Goal: Check status: Check status

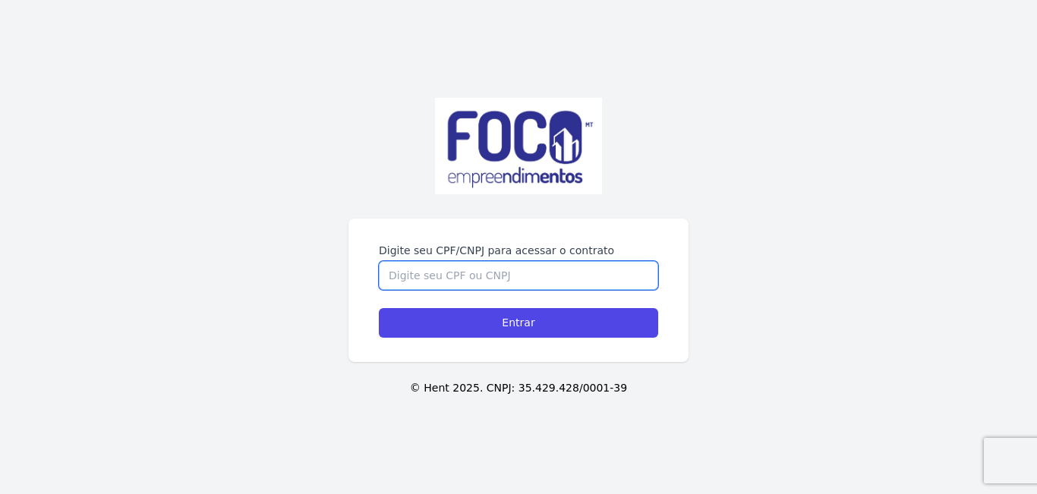
click at [525, 282] on input "Digite seu CPF/CNPJ para acessar o contrato" at bounding box center [518, 275] width 279 height 29
type input "04445504106"
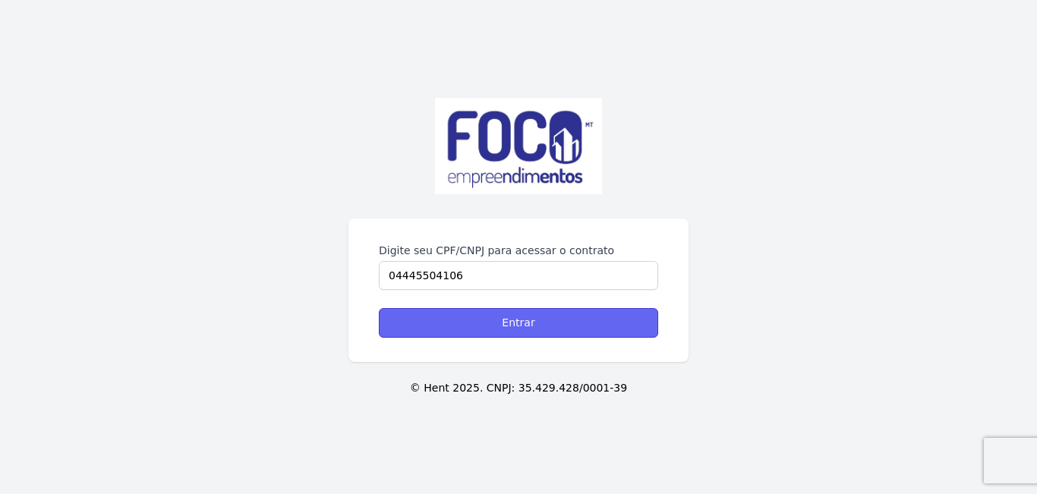
click at [526, 320] on input "Entrar" at bounding box center [518, 323] width 279 height 30
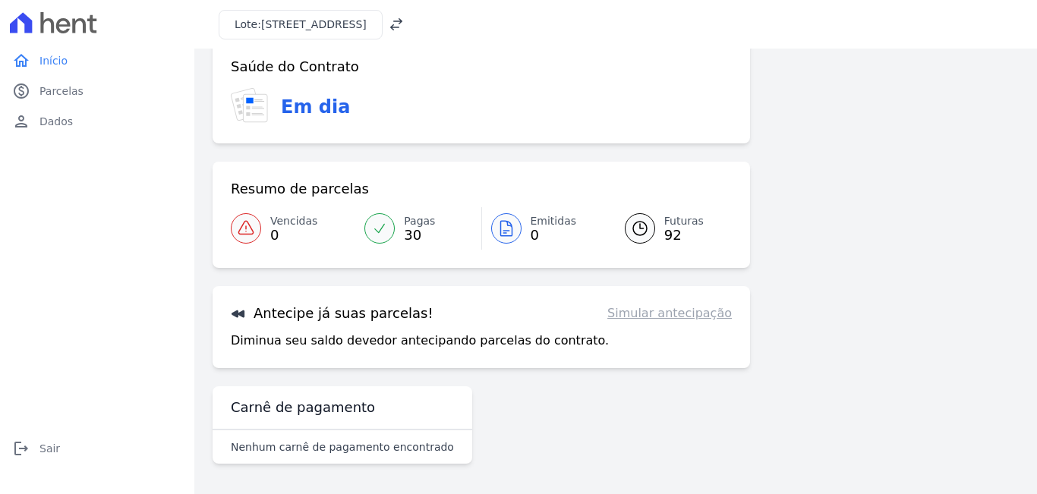
scroll to position [27, 0]
click at [664, 229] on span "92" at bounding box center [683, 235] width 39 height 12
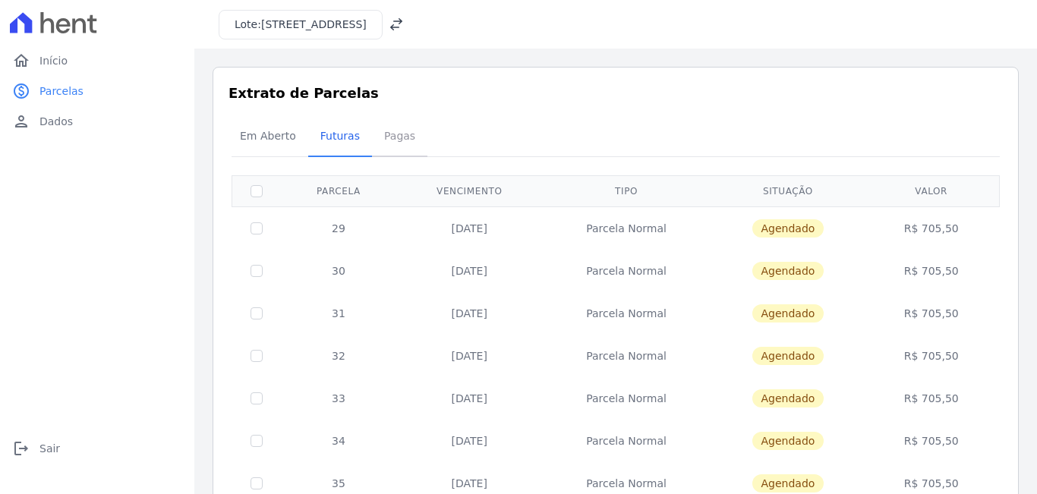
click at [393, 138] on span "Pagas" at bounding box center [399, 136] width 49 height 30
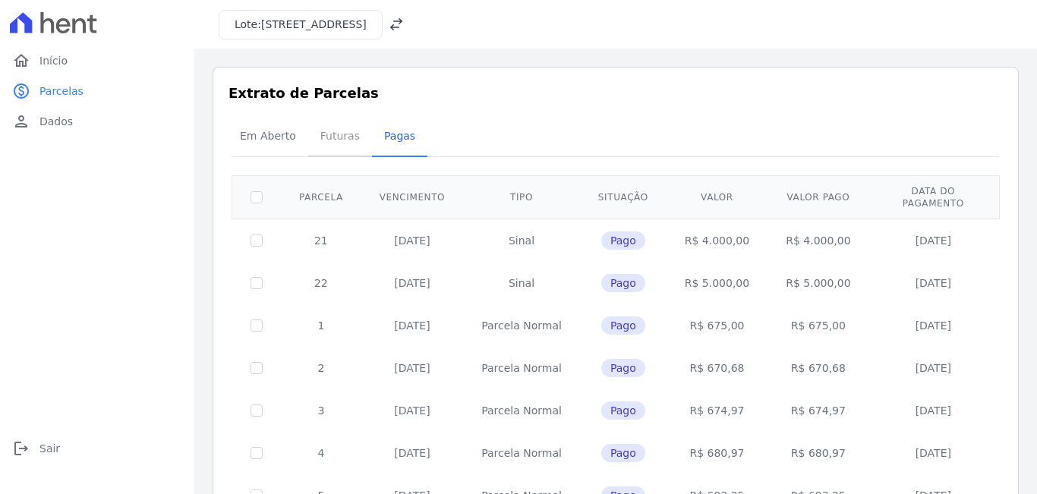
click at [330, 138] on span "Futuras" at bounding box center [340, 136] width 58 height 30
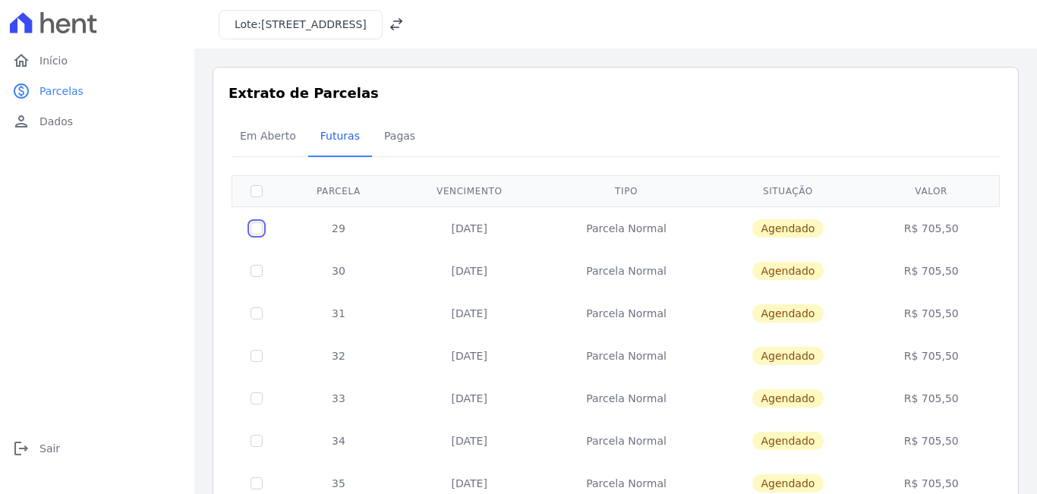
click at [258, 230] on input "checkbox" at bounding box center [257, 228] width 12 height 12
checkbox input "true"
click at [253, 273] on input "checkbox" at bounding box center [257, 271] width 12 height 12
click at [257, 275] on input "checkbox" at bounding box center [257, 271] width 12 height 12
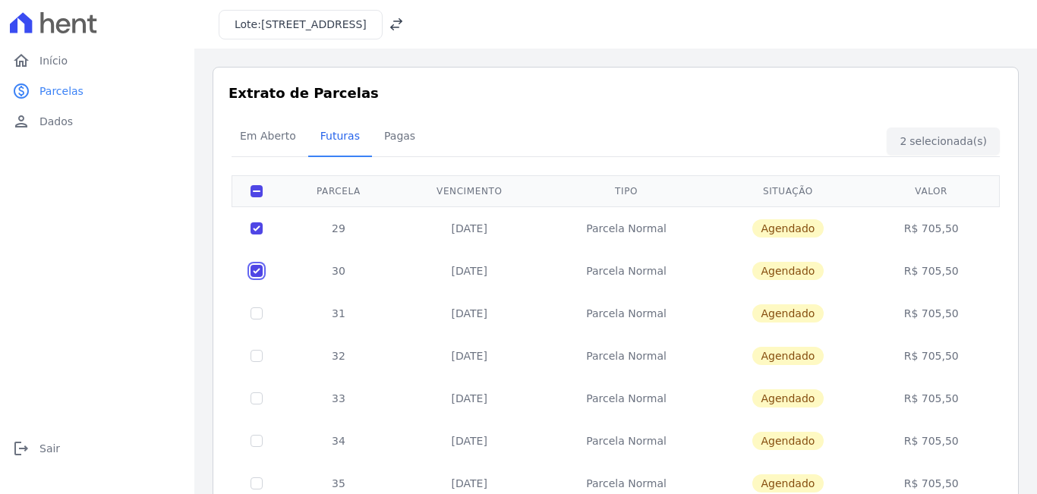
checkbox input "false"
click at [650, 234] on td "Parcela Normal" at bounding box center [627, 228] width 168 height 43
click at [787, 232] on span "Agendado" at bounding box center [788, 228] width 72 height 18
click at [916, 229] on td "R$ 705,50" at bounding box center [931, 228] width 131 height 43
click at [68, 123] on span "Dados" at bounding box center [55, 121] width 33 height 15
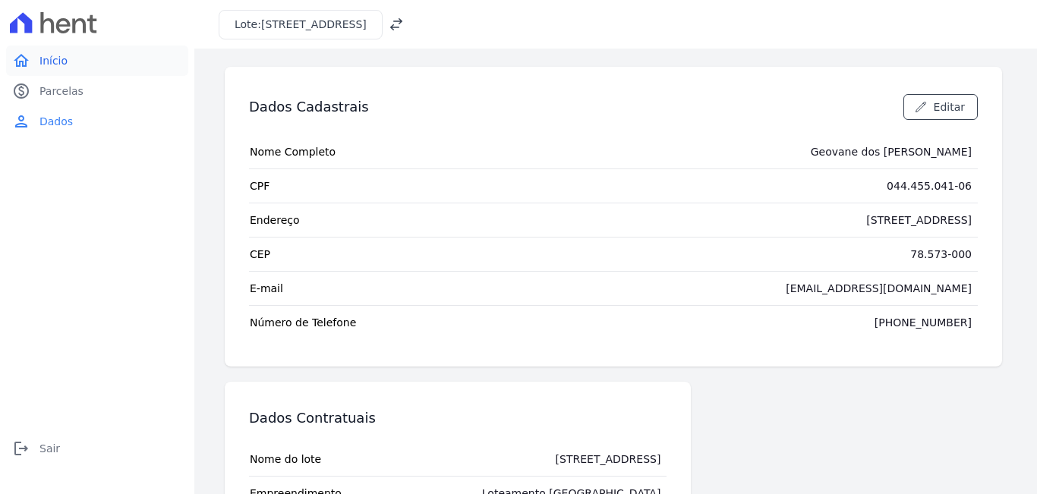
click at [65, 64] on span "Início" at bounding box center [53, 60] width 28 height 15
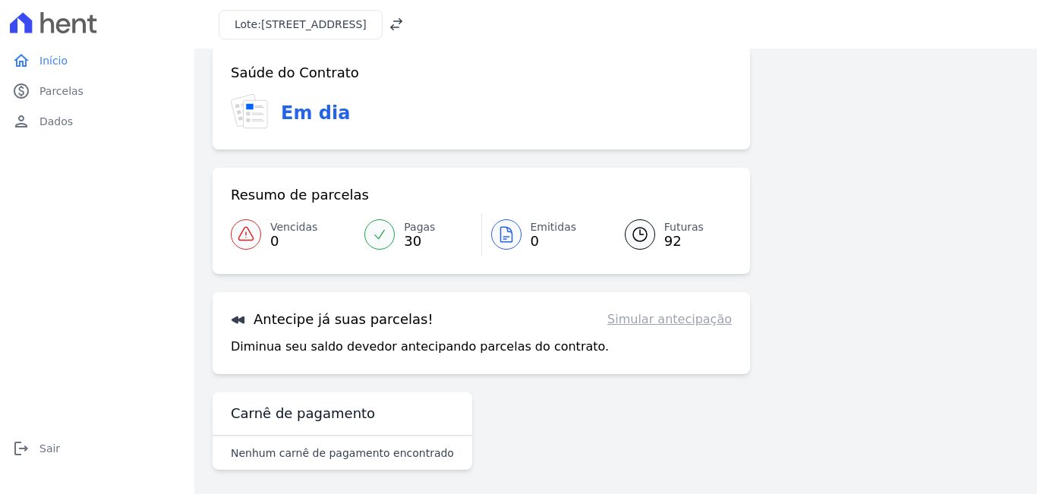
scroll to position [27, 0]
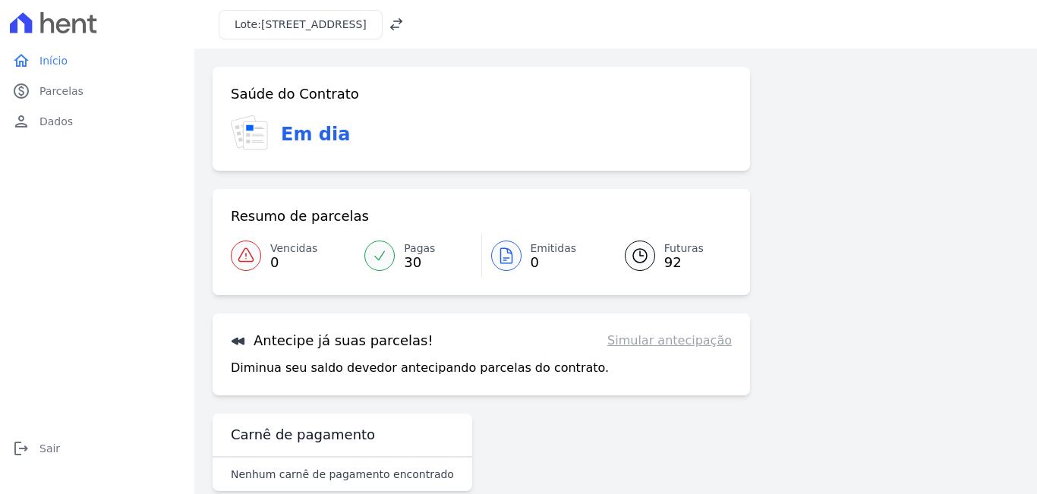
click at [667, 339] on link "Simular antecipação" at bounding box center [669, 341] width 125 height 18
